Goal: Navigation & Orientation: Find specific page/section

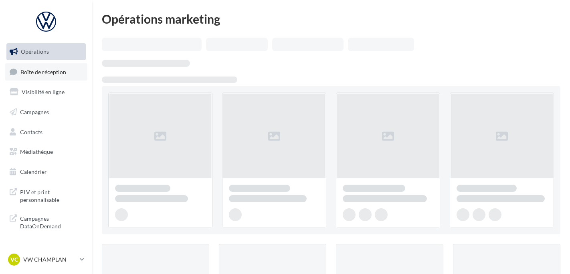
click at [26, 77] on link "Boîte de réception" at bounding box center [46, 71] width 83 height 17
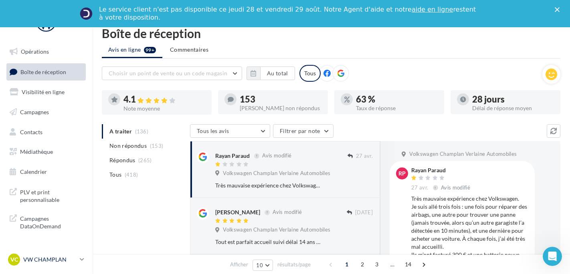
click at [44, 263] on p "VW CHAMPLAN" at bounding box center [49, 260] width 53 height 8
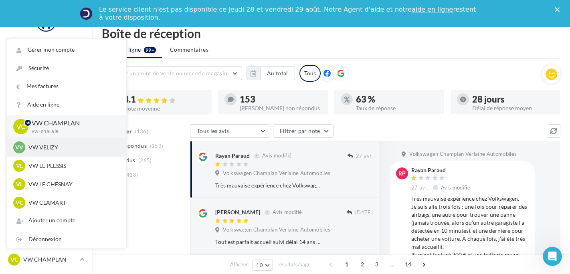
click at [60, 139] on div "VV VW VELIZY vw-vel-ale" at bounding box center [66, 147] width 119 height 18
click at [60, 144] on p "VW VELIZY" at bounding box center [72, 147] width 88 height 8
